Goal: Task Accomplishment & Management: Manage account settings

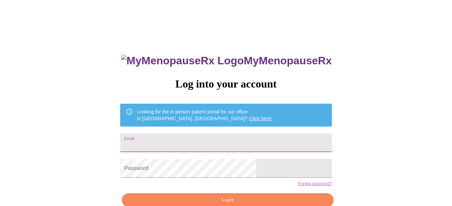
click at [199, 141] on input "Email" at bounding box center [226, 142] width 212 height 19
type input "[EMAIL_ADDRESS][DOMAIN_NAME]"
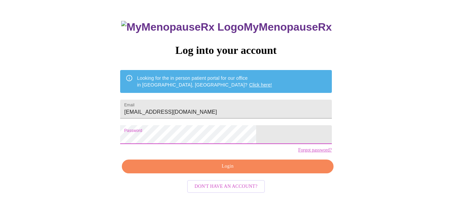
click at [260, 173] on button "Login" at bounding box center [228, 167] width 212 height 14
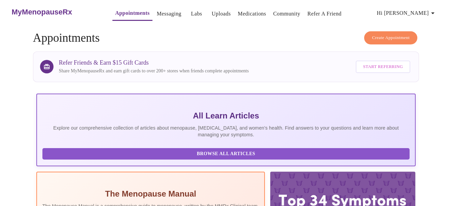
scroll to position [3, 0]
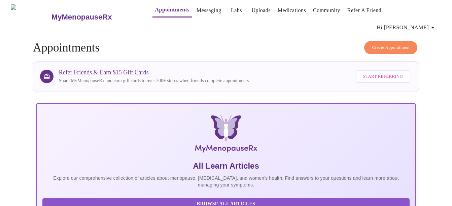
click at [231, 14] on link "Labs" at bounding box center [236, 10] width 11 height 9
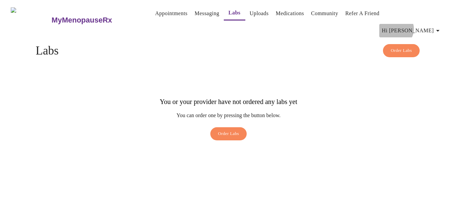
click at [434, 26] on span "Hi [PERSON_NAME]" at bounding box center [412, 30] width 60 height 9
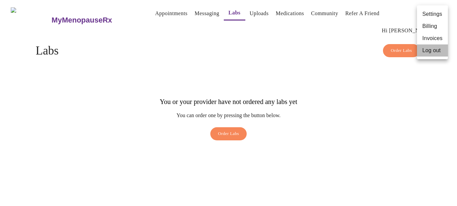
click at [437, 51] on li "Log out" at bounding box center [432, 50] width 31 height 12
